Goal: Transaction & Acquisition: Book appointment/travel/reservation

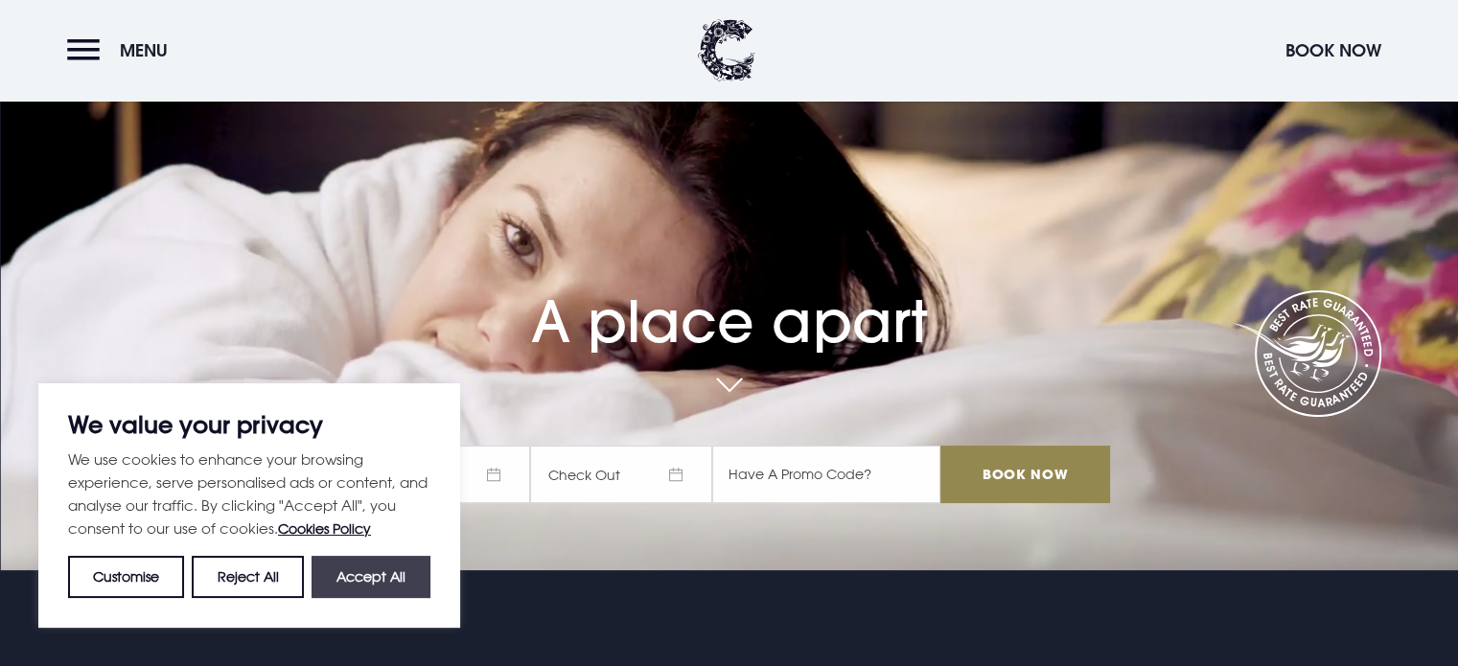
click at [347, 574] on button "Accept All" at bounding box center [371, 577] width 119 height 42
checkbox input "true"
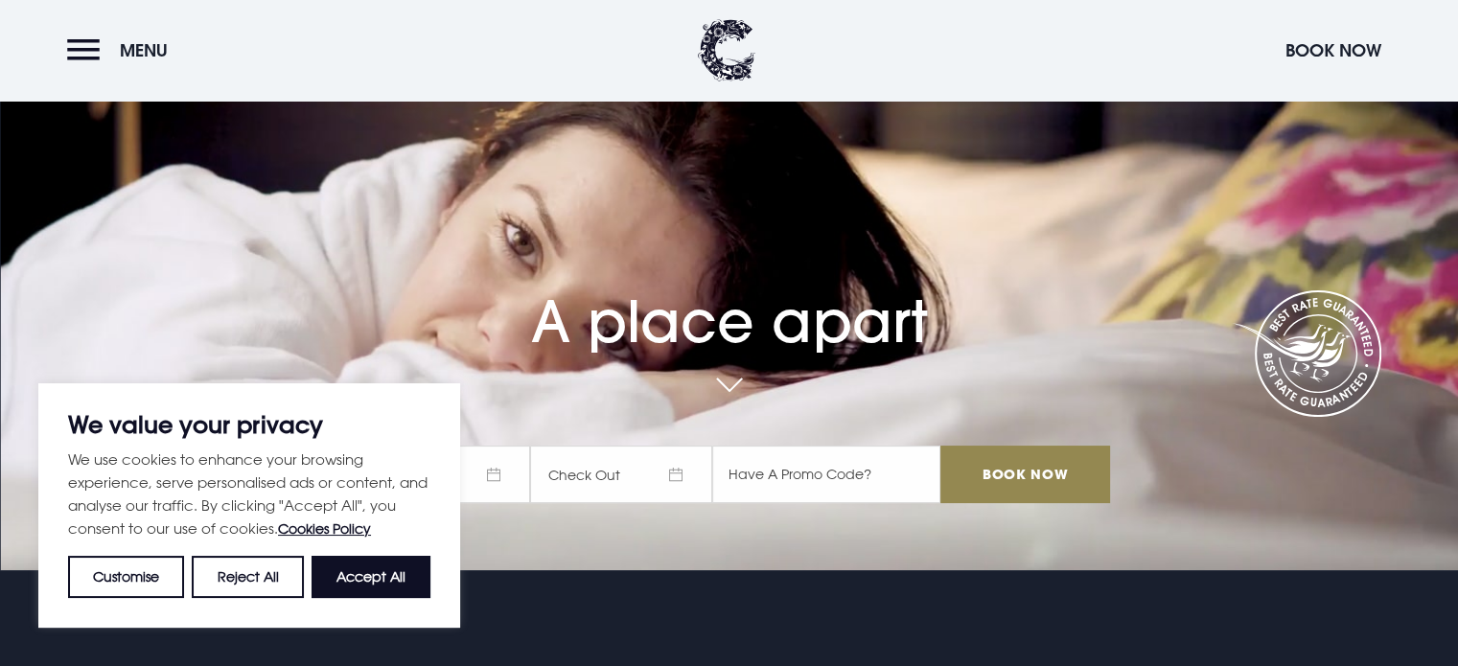
checkbox input "true"
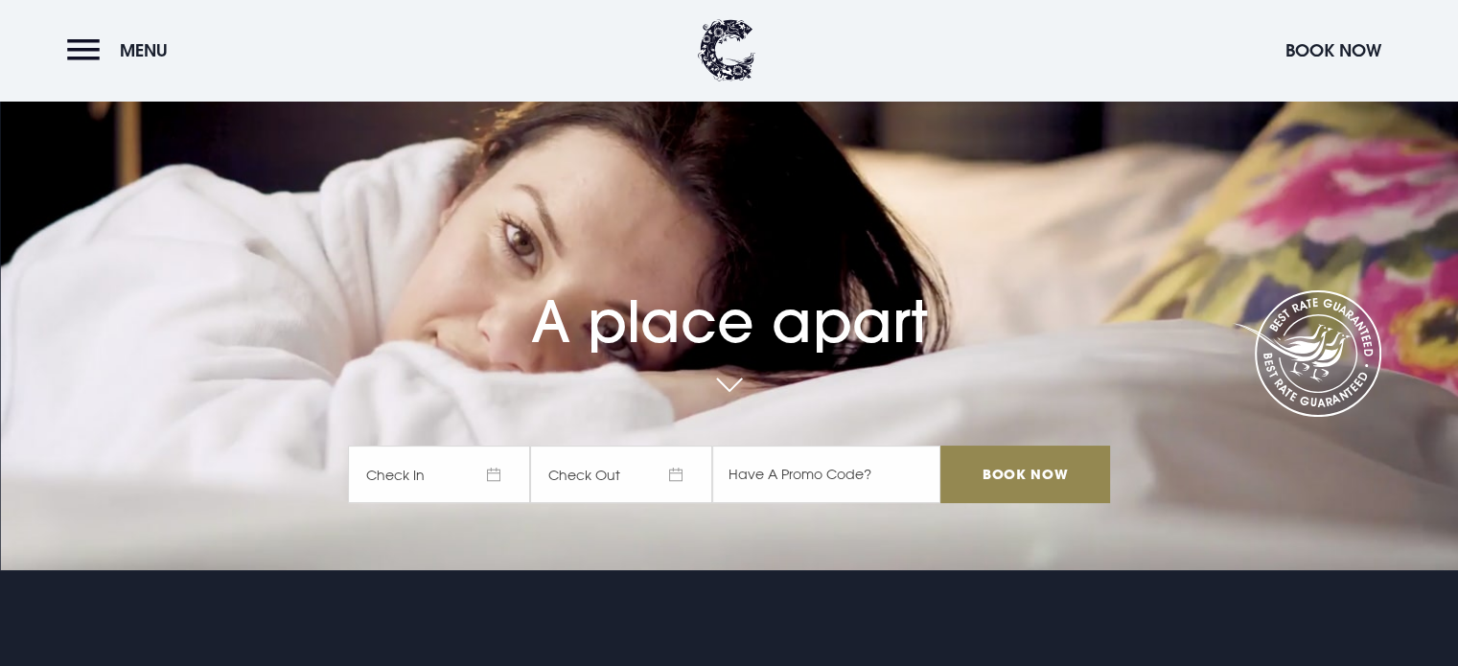
click at [508, 474] on span "Check In" at bounding box center [439, 475] width 182 height 58
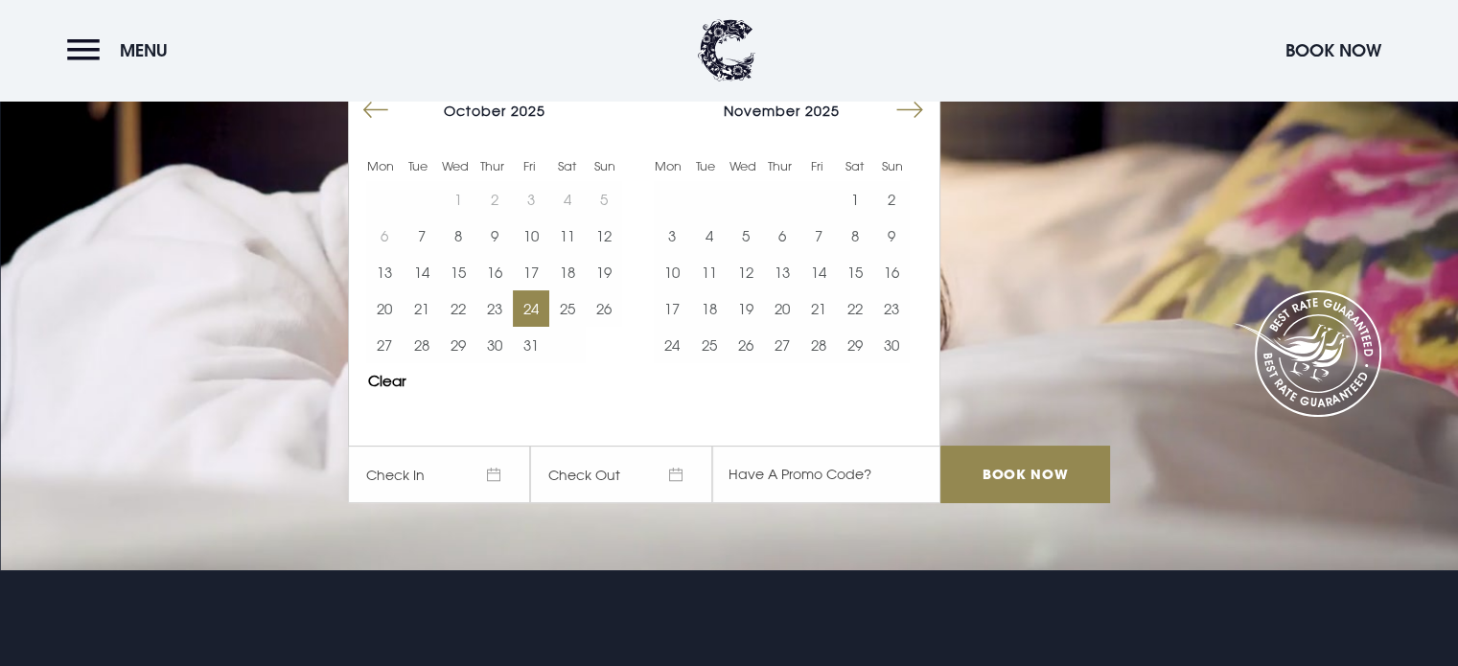
click at [533, 305] on button "24" at bounding box center [531, 308] width 36 height 36
click at [1008, 472] on input "Book Now" at bounding box center [1024, 475] width 169 height 58
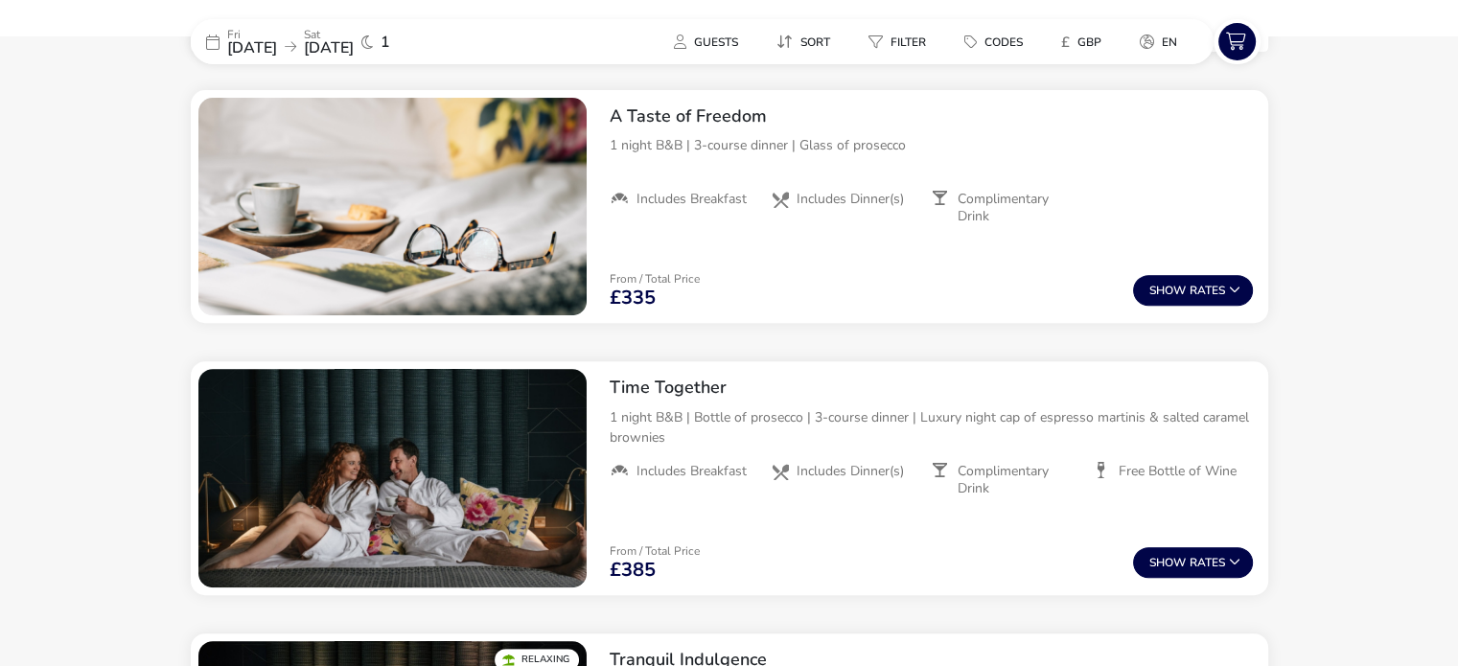
scroll to position [725, 0]
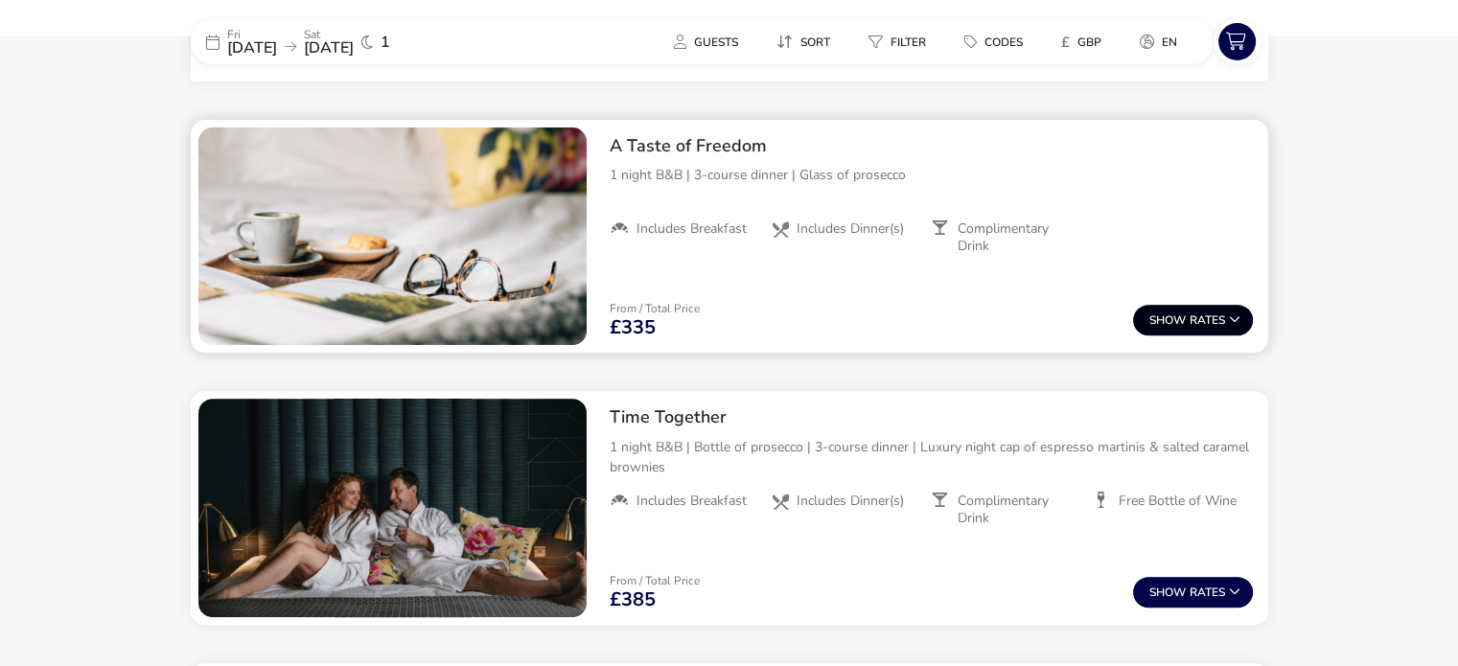
click at [1185, 321] on span "Show" at bounding box center [1169, 320] width 40 height 12
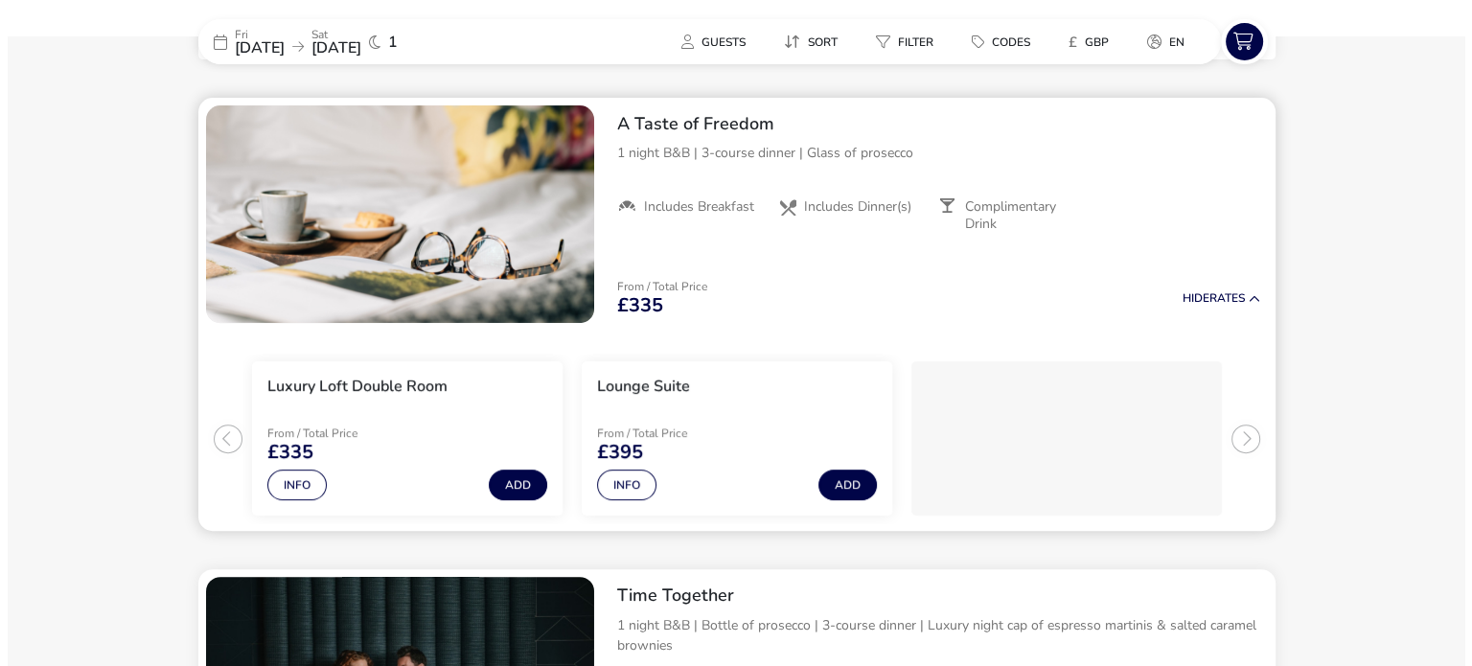
scroll to position [748, 0]
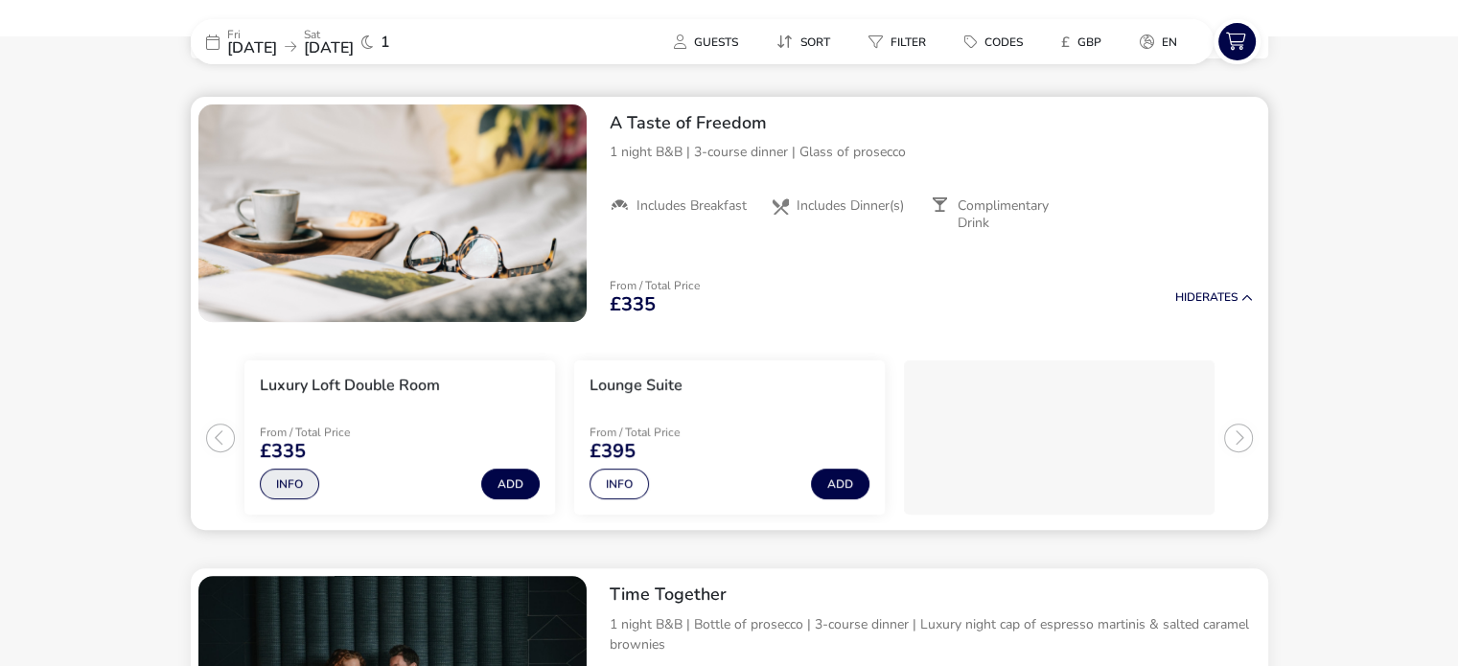
click at [283, 475] on button "Info" at bounding box center [289, 484] width 59 height 31
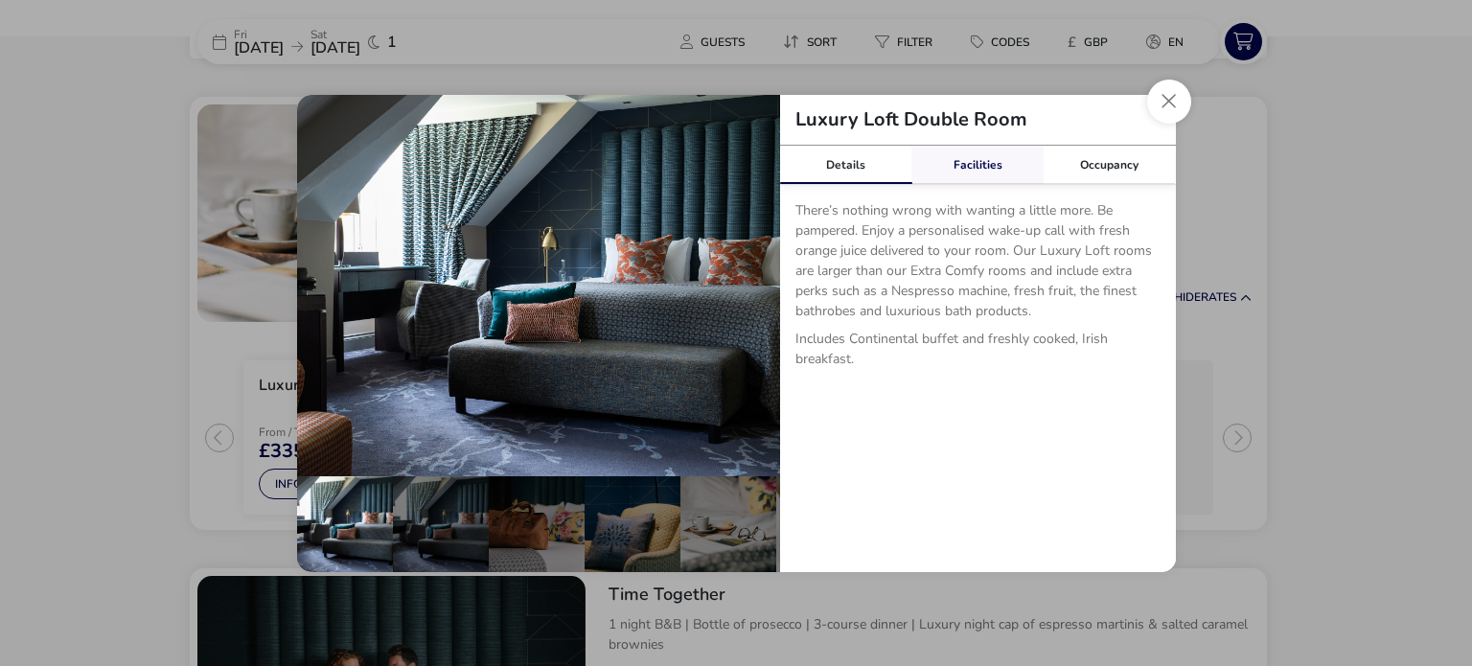
click at [980, 177] on link "Facilities" at bounding box center [978, 165] width 132 height 38
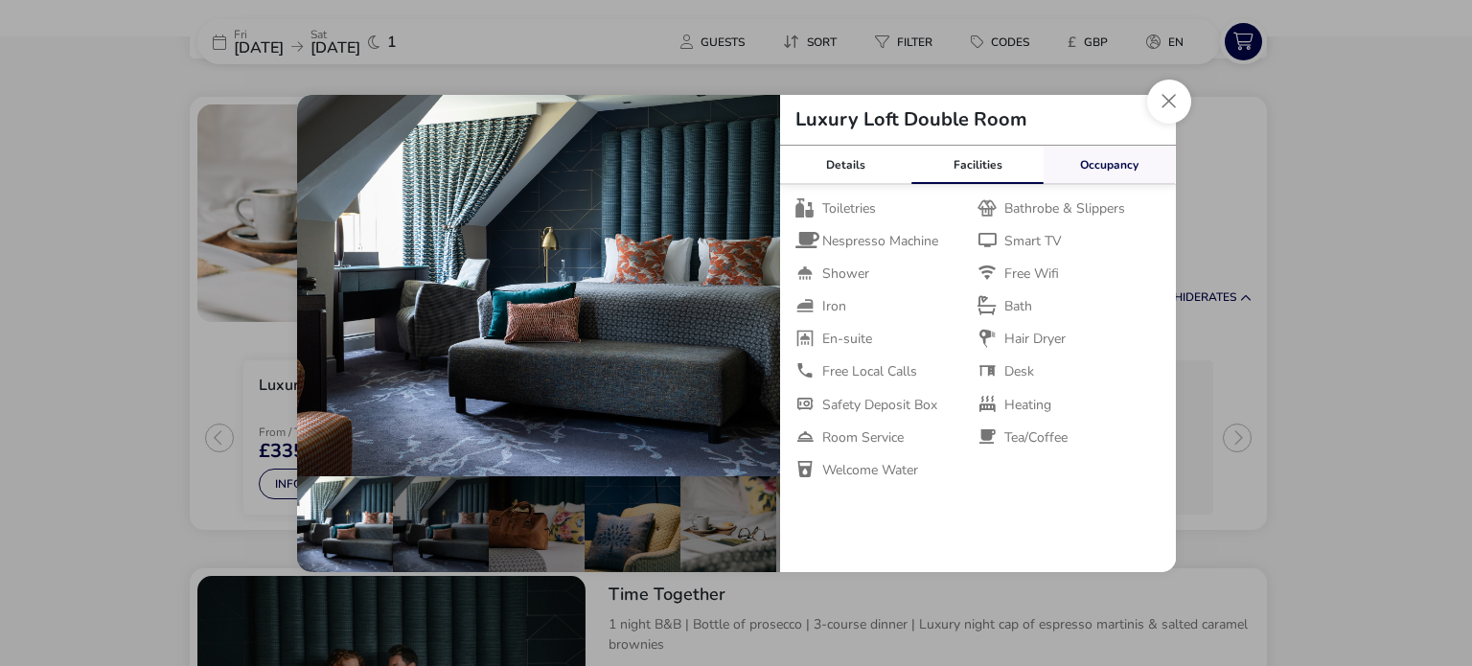
click at [1099, 166] on link "Occupancy" at bounding box center [1110, 165] width 132 height 38
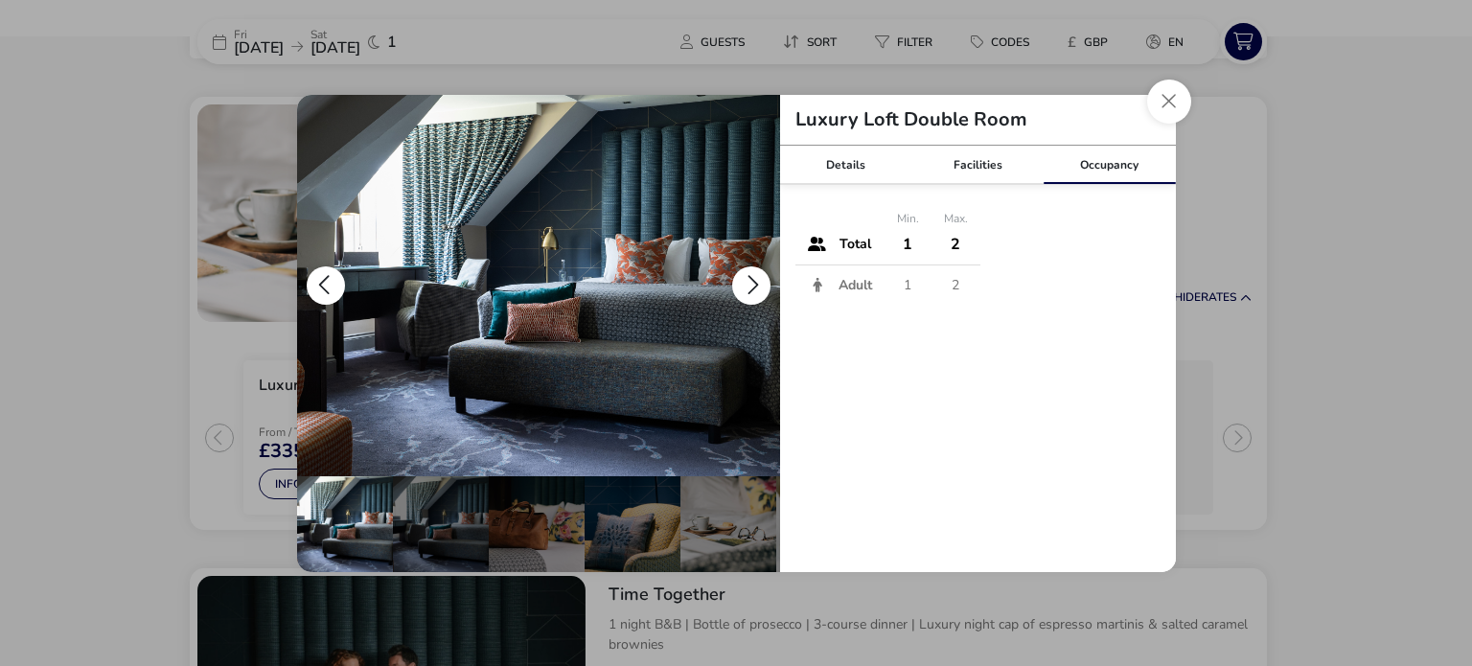
click at [768, 289] on button "details" at bounding box center [751, 285] width 38 height 38
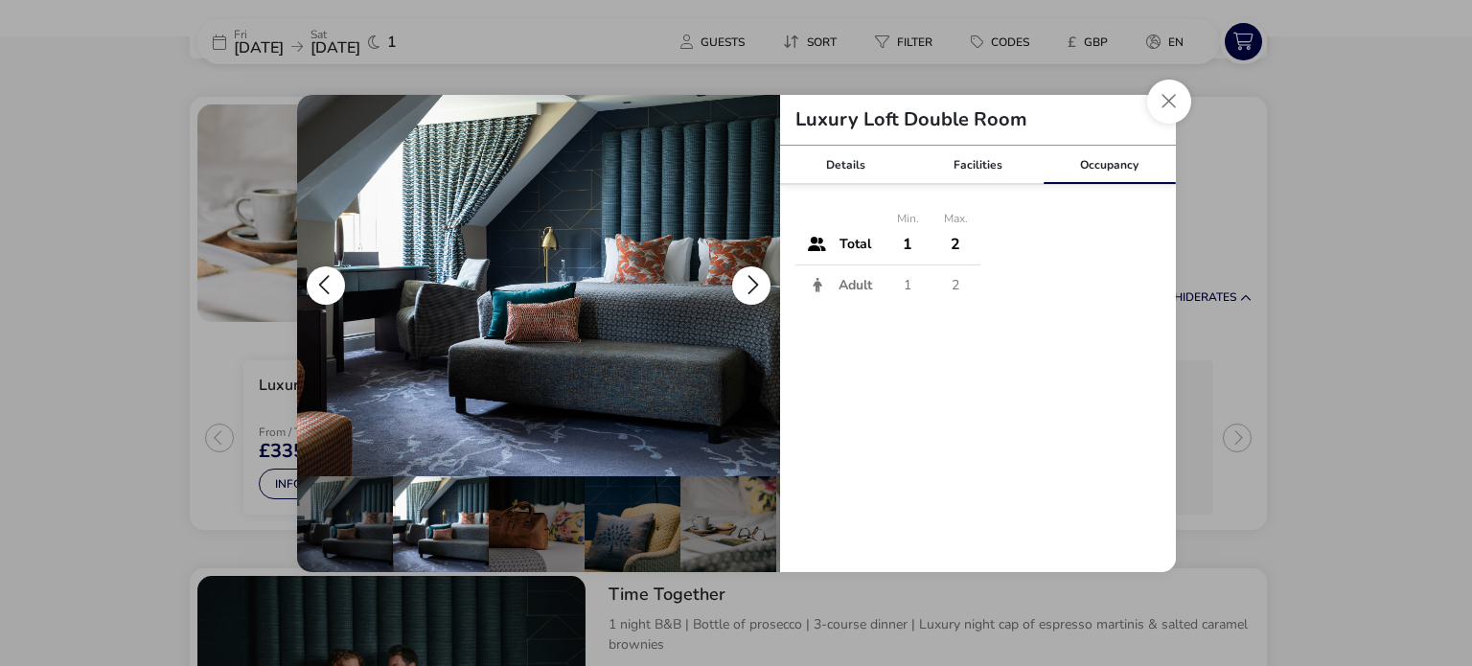
click at [768, 289] on button "details" at bounding box center [751, 285] width 38 height 38
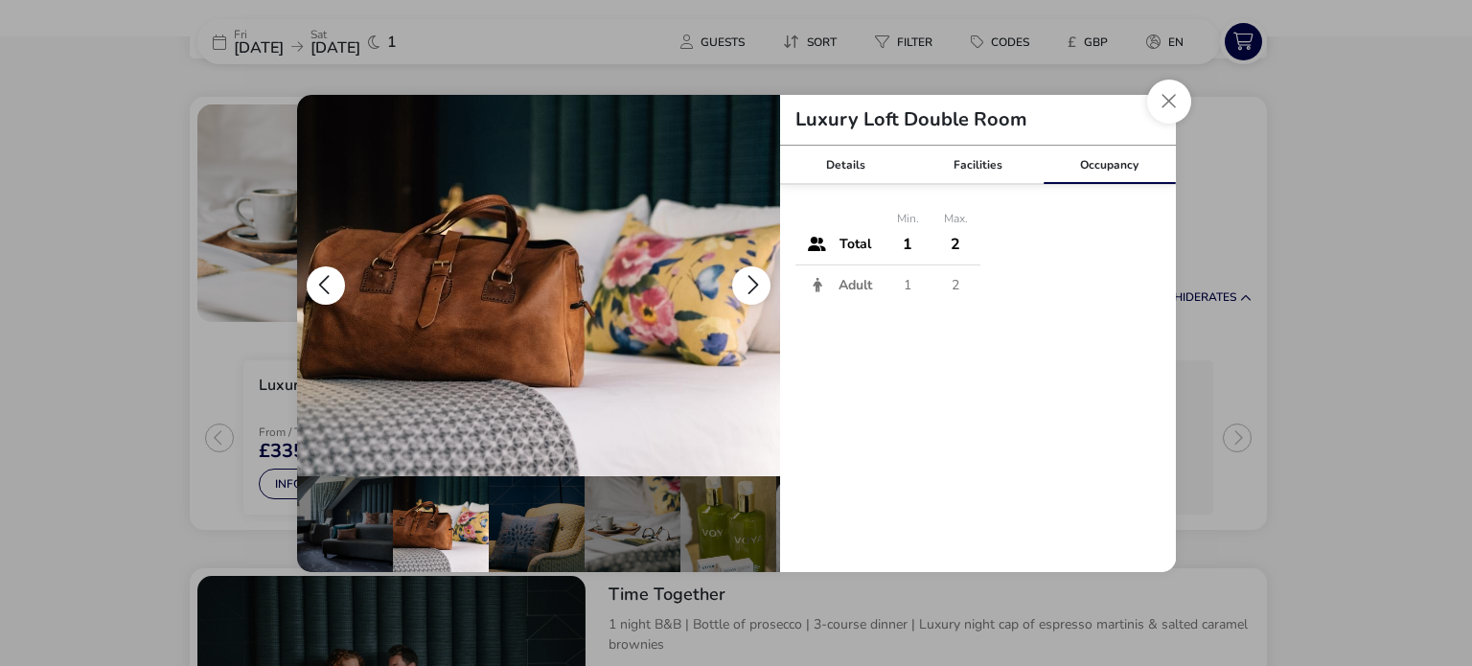
click at [768, 289] on button "details" at bounding box center [751, 285] width 38 height 38
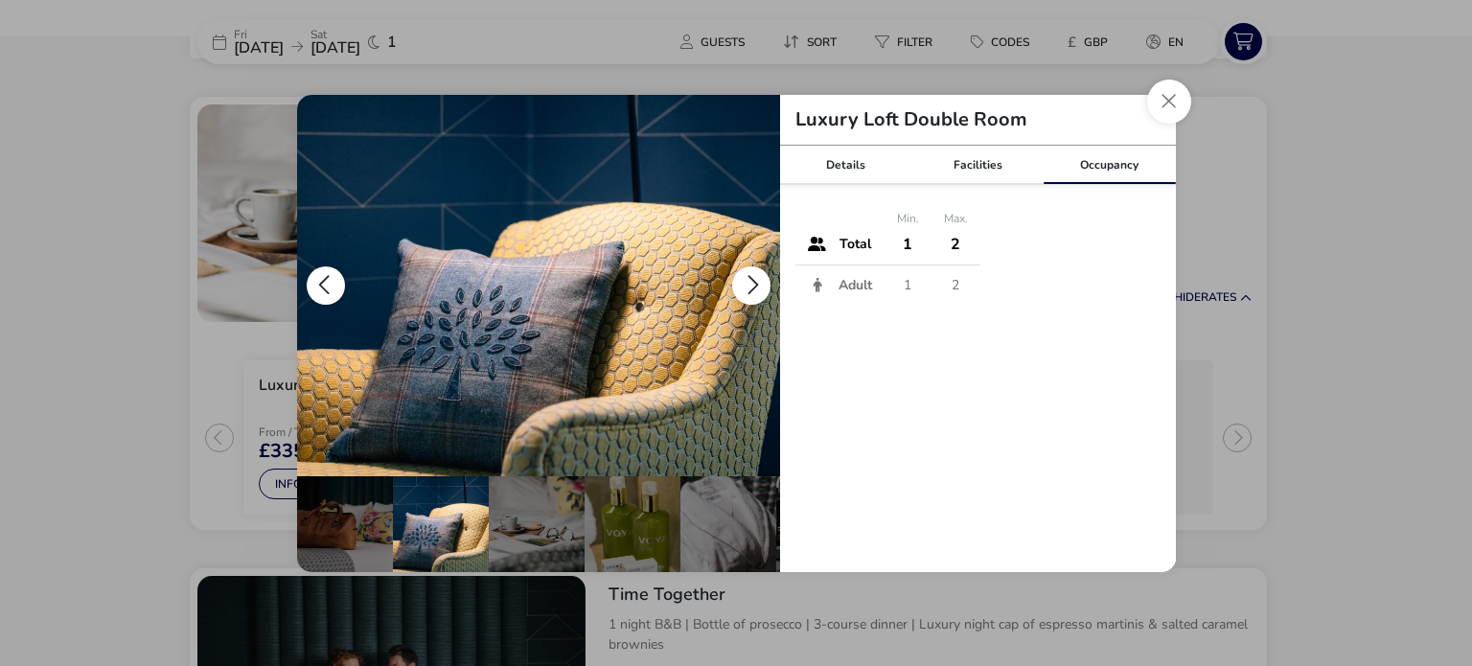
click at [768, 289] on button "details" at bounding box center [751, 285] width 38 height 38
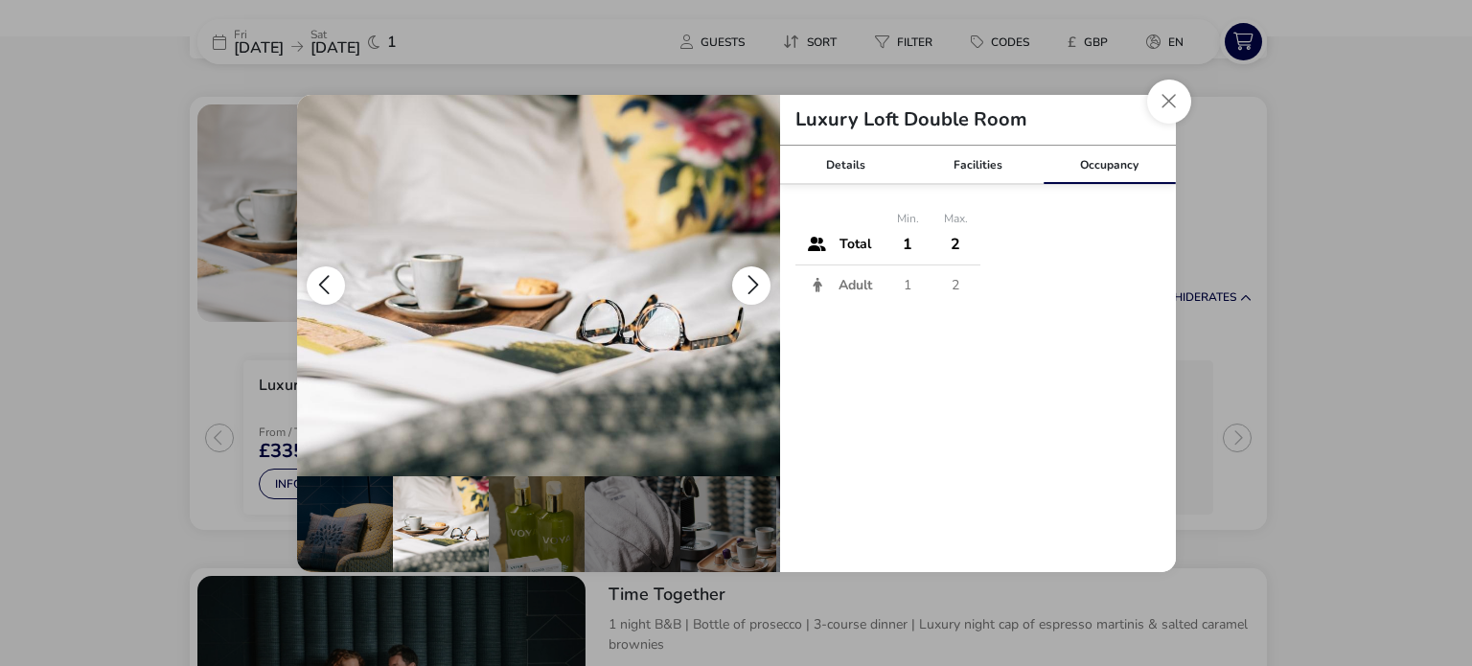
click at [768, 289] on button "details" at bounding box center [751, 285] width 38 height 38
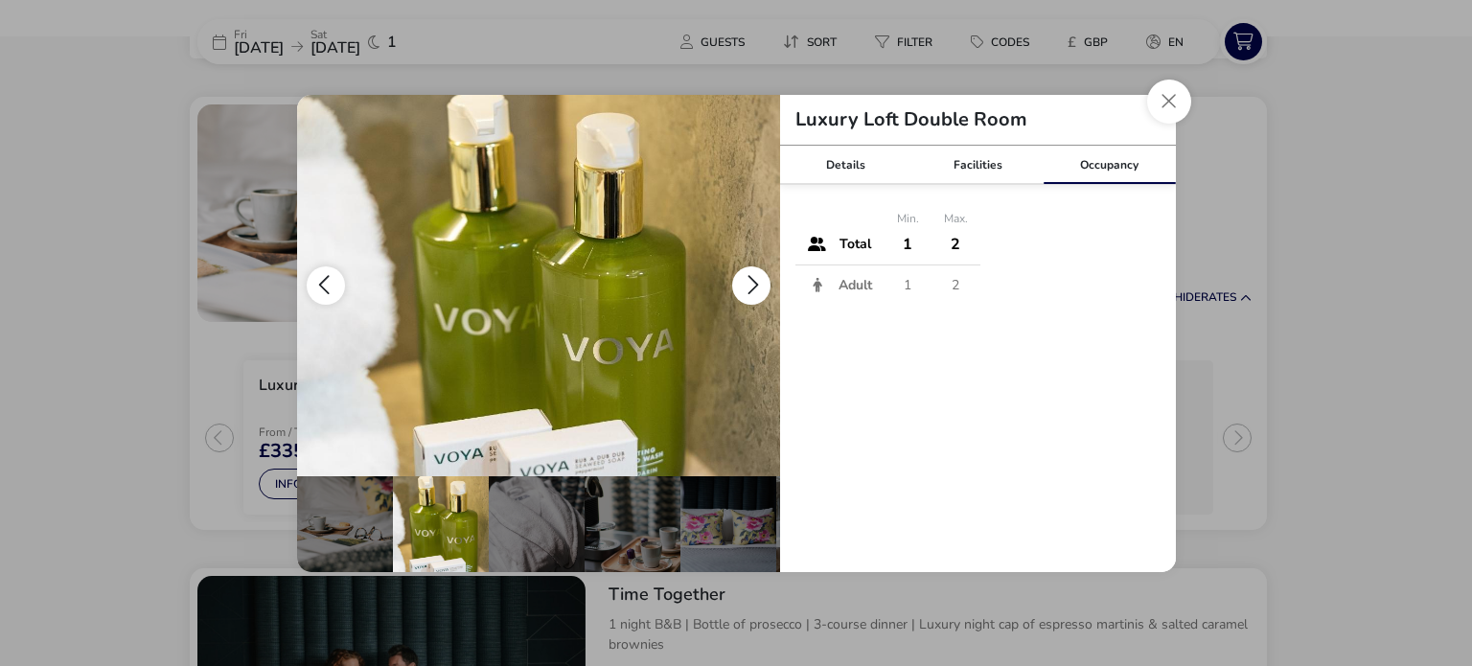
click at [768, 289] on button "details" at bounding box center [751, 285] width 38 height 38
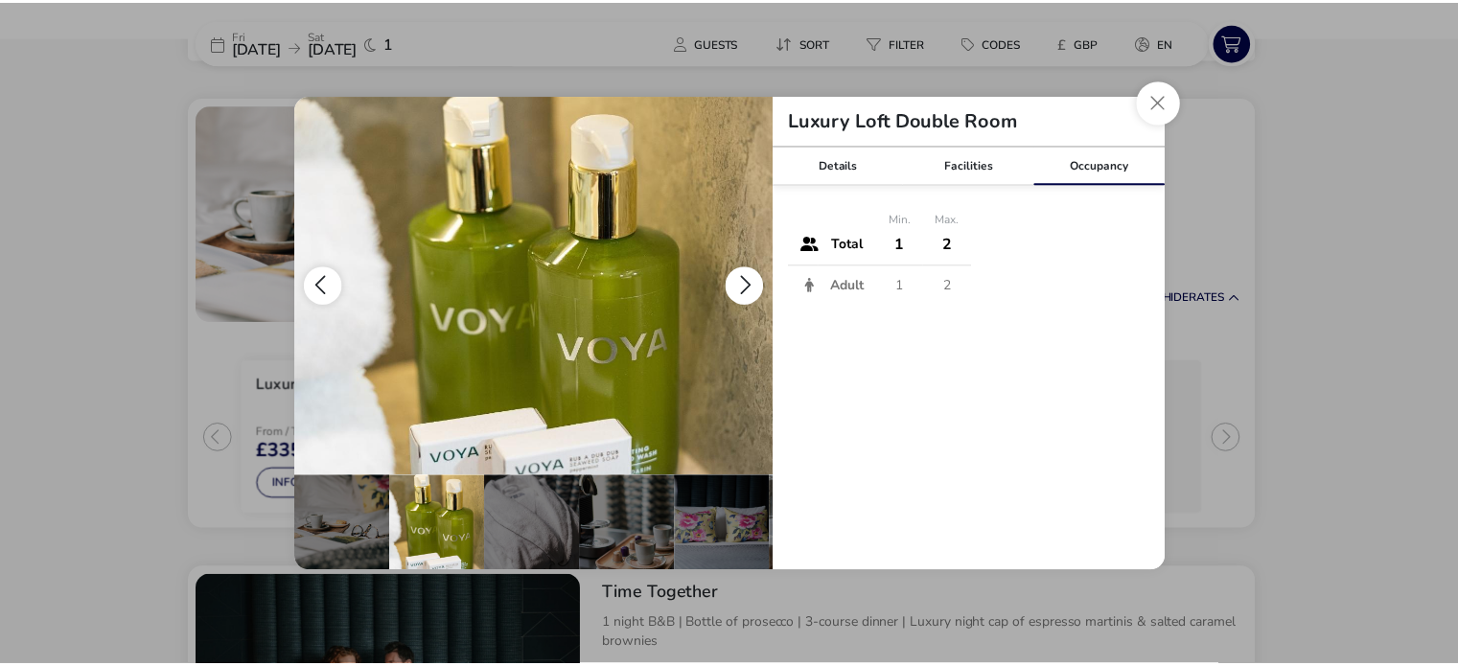
scroll to position [0, 475]
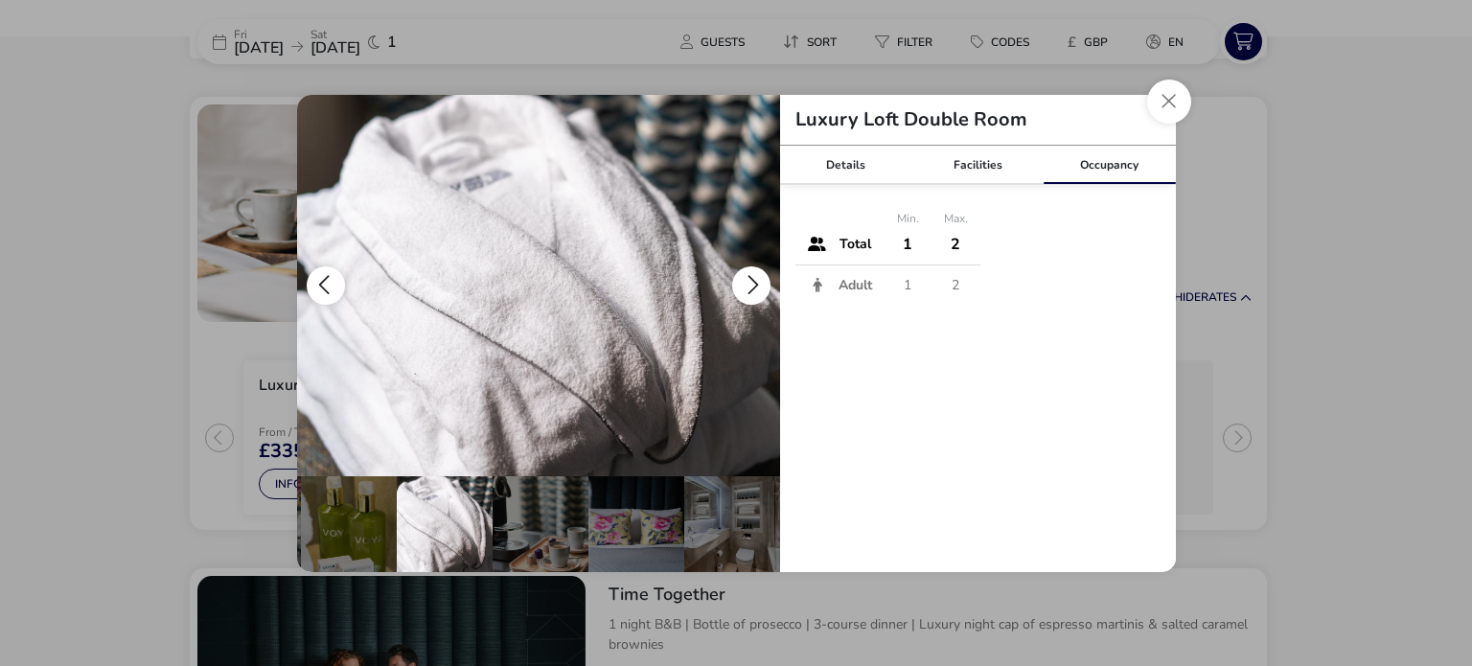
click at [768, 289] on button "details" at bounding box center [751, 285] width 38 height 38
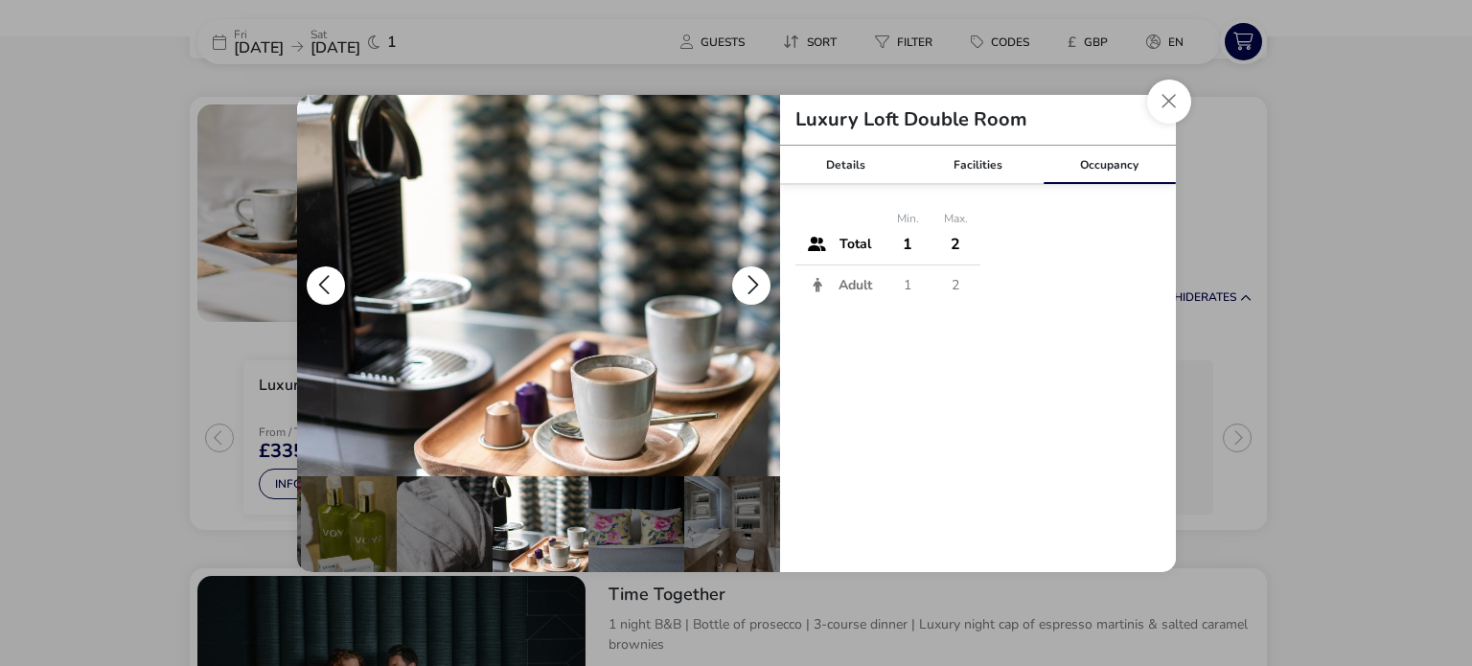
click at [768, 289] on button "details" at bounding box center [751, 285] width 38 height 38
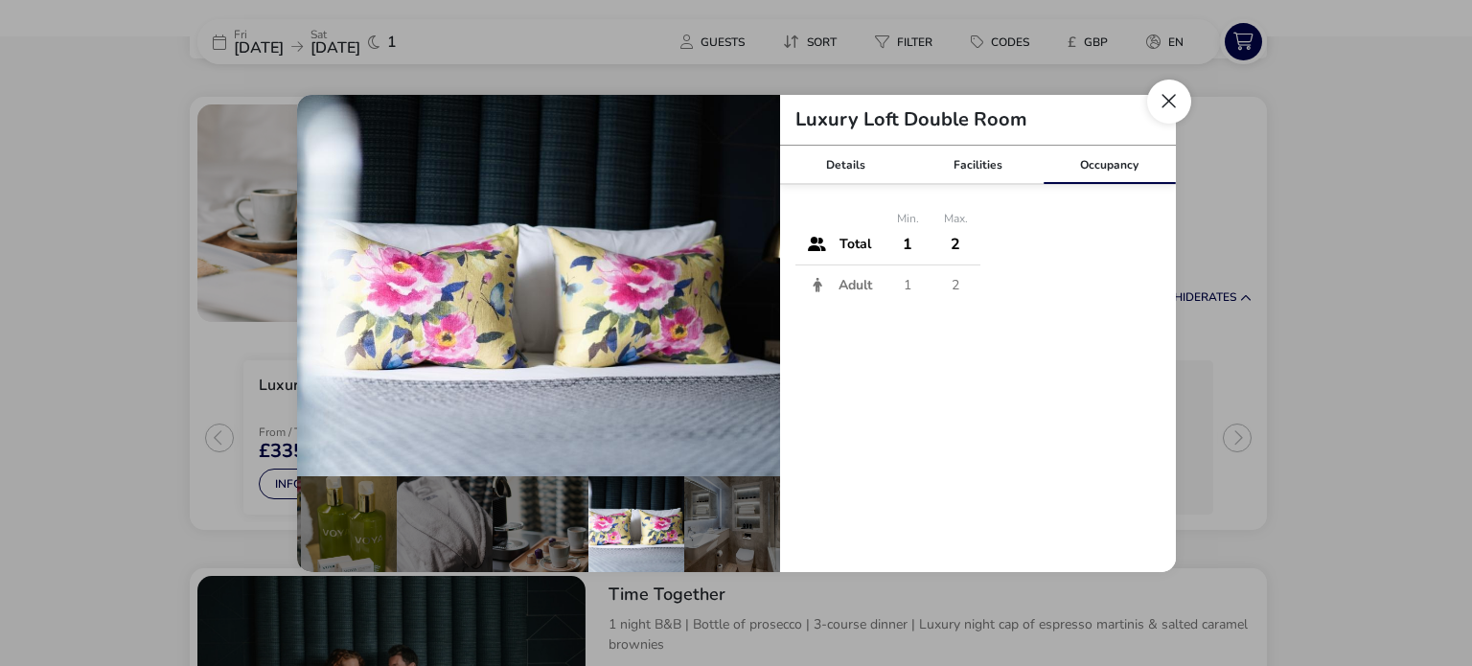
click at [1160, 96] on button "Close dialog" at bounding box center [1169, 102] width 44 height 44
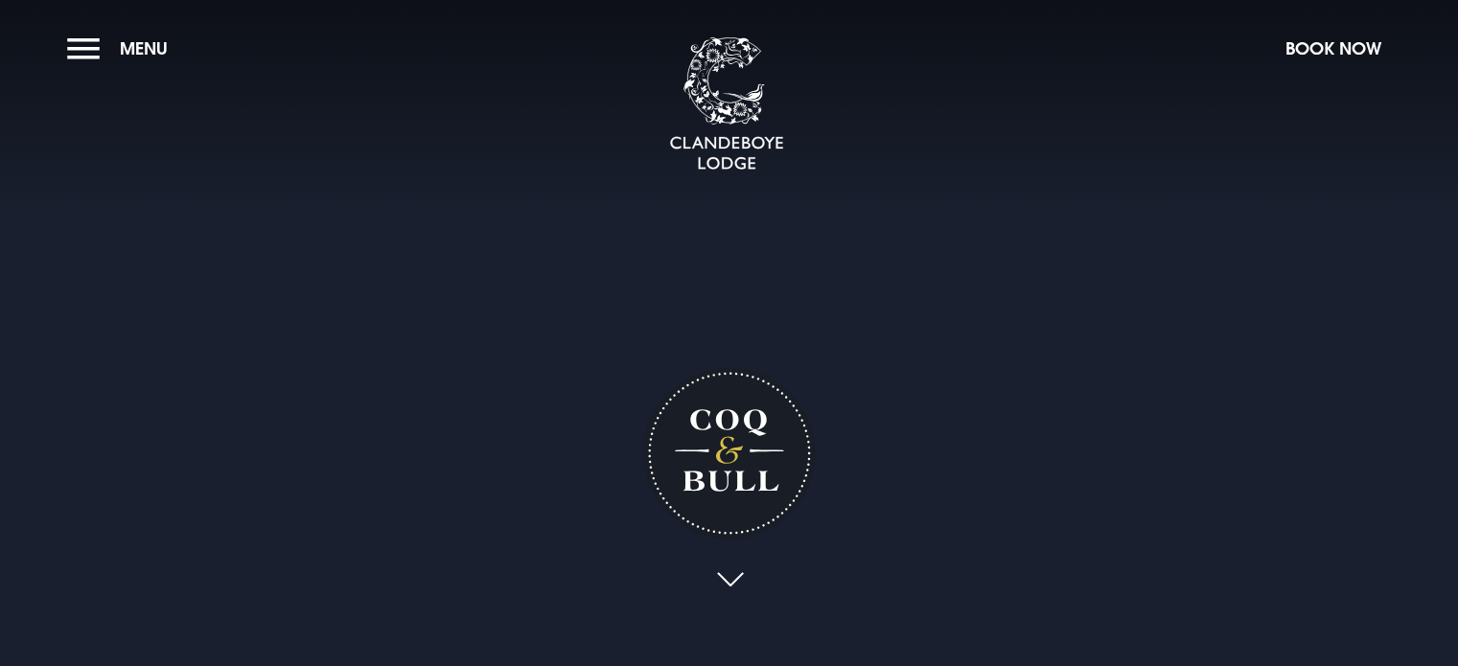
click at [736, 574] on link at bounding box center [729, 581] width 44 height 42
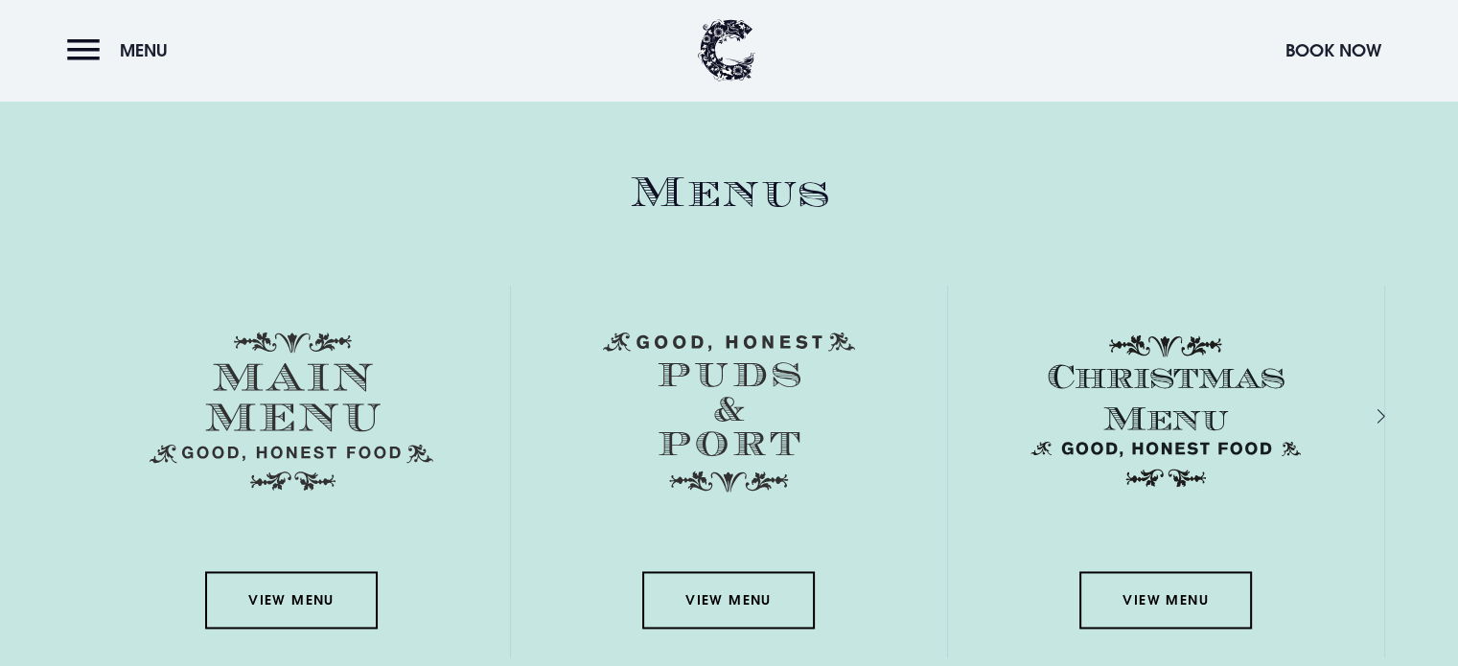
scroll to position [2679, 0]
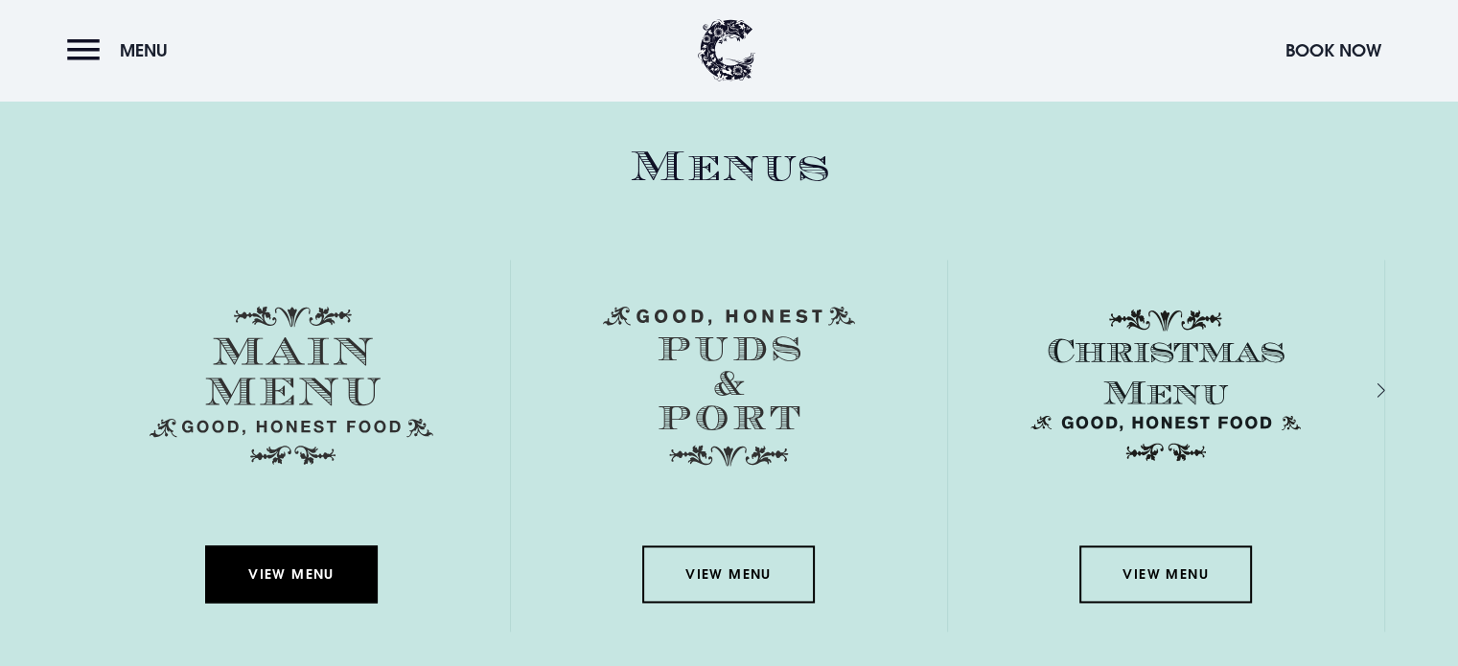
click at [292, 564] on link "View Menu" at bounding box center [291, 574] width 173 height 58
